Goal: Transaction & Acquisition: Download file/media

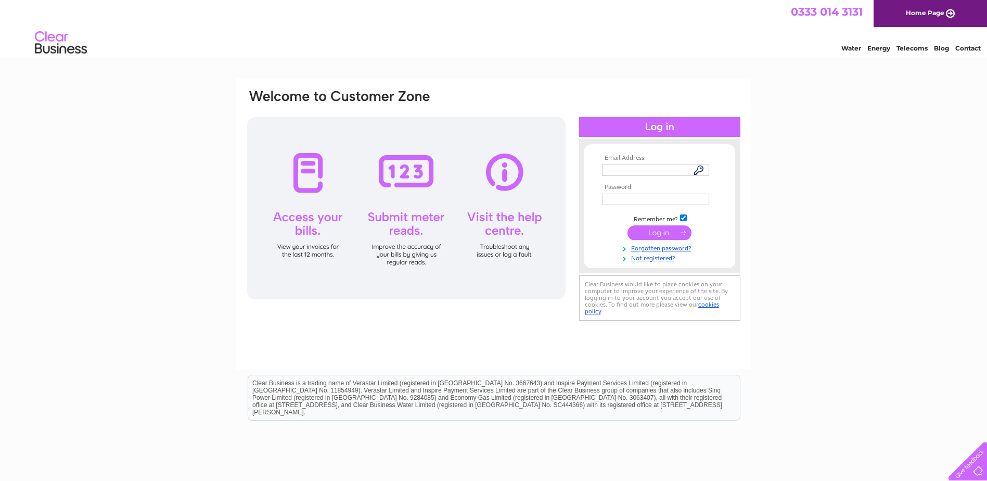
type input "lachlan.thom@exergy3.com"
click at [666, 233] on input "submit" at bounding box center [660, 232] width 64 height 15
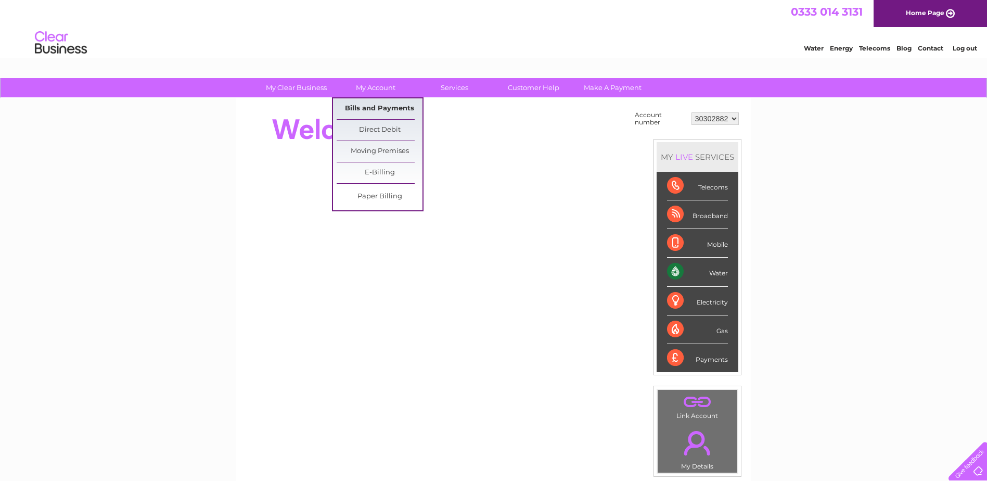
click at [369, 105] on link "Bills and Payments" at bounding box center [380, 108] width 86 height 21
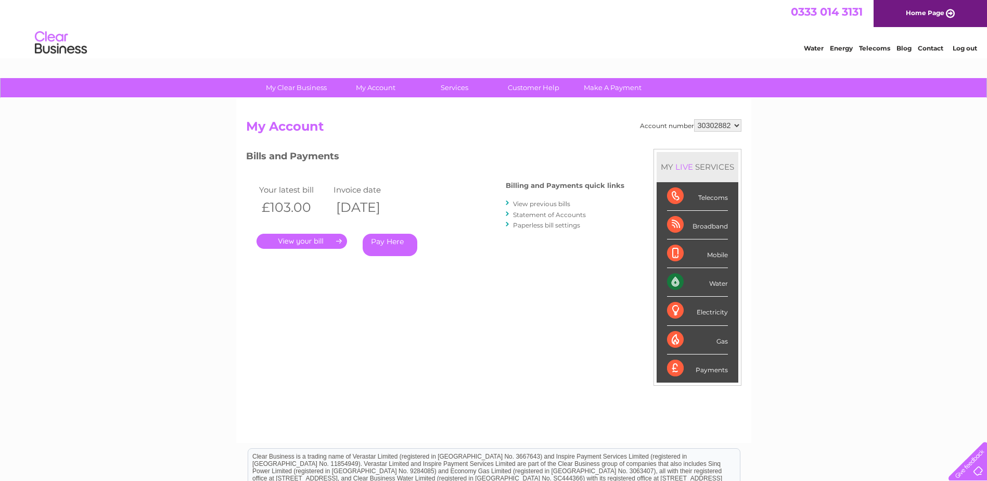
click at [307, 237] on link "." at bounding box center [302, 241] width 91 height 15
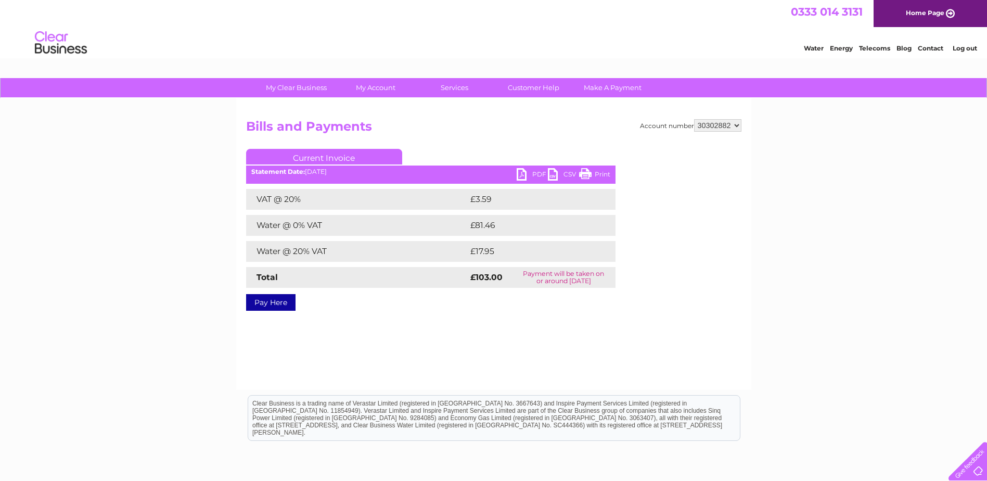
click at [527, 174] on link "PDF" at bounding box center [532, 175] width 31 height 15
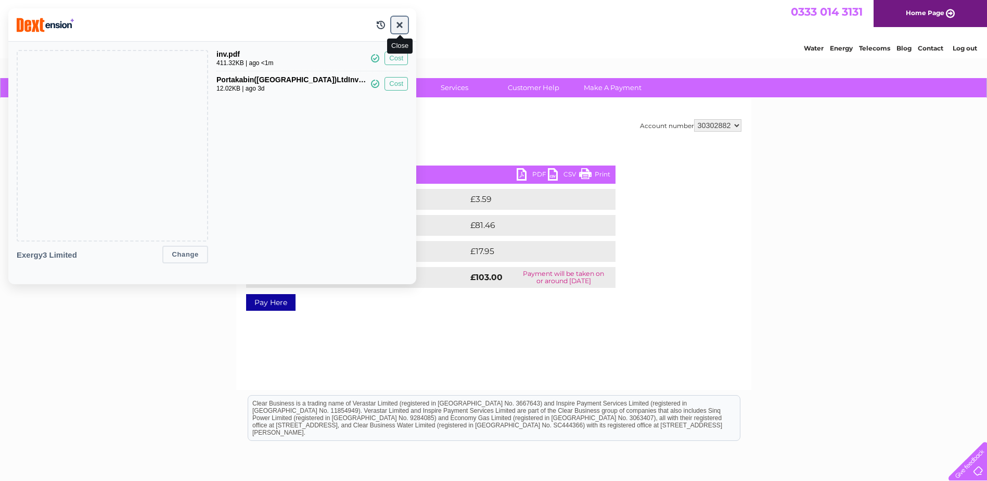
click at [400, 27] on button "button" at bounding box center [399, 25] width 17 height 17
